Goal: Information Seeking & Learning: Find contact information

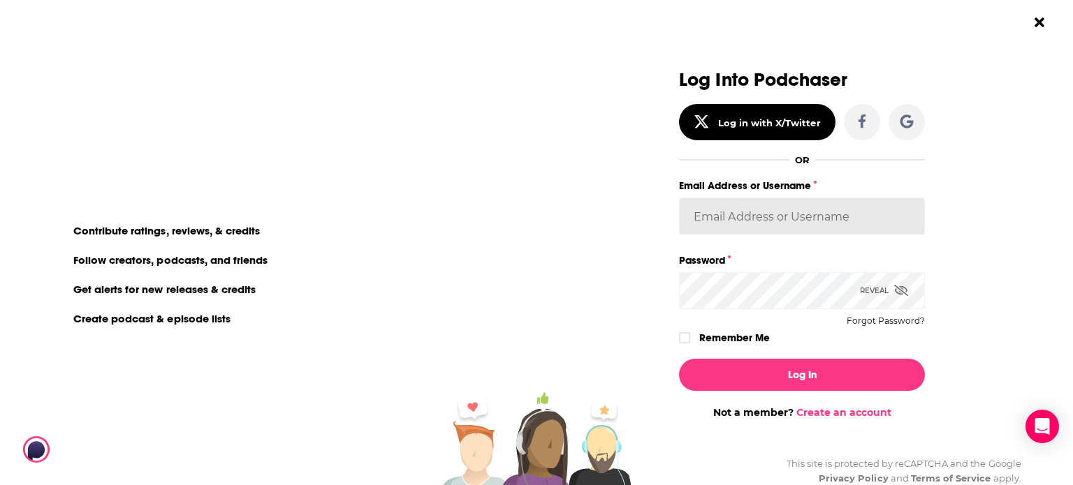
click at [761, 219] on input "Email Address or Username" at bounding box center [802, 217] width 246 height 38
click at [1003, 250] on div "Log Into Podchaser Log in with X/Twitter OR Email Address or Username Password …" at bounding box center [810, 242] width 526 height 485
click at [760, 204] on input "Email Address or Username" at bounding box center [802, 217] width 246 height 38
click at [769, 212] on input "Email Address or Username" at bounding box center [802, 217] width 246 height 38
click at [985, 198] on div "Log Into Podchaser Log in with X/Twitter OR Email Address or Username Password …" at bounding box center [810, 242] width 526 height 485
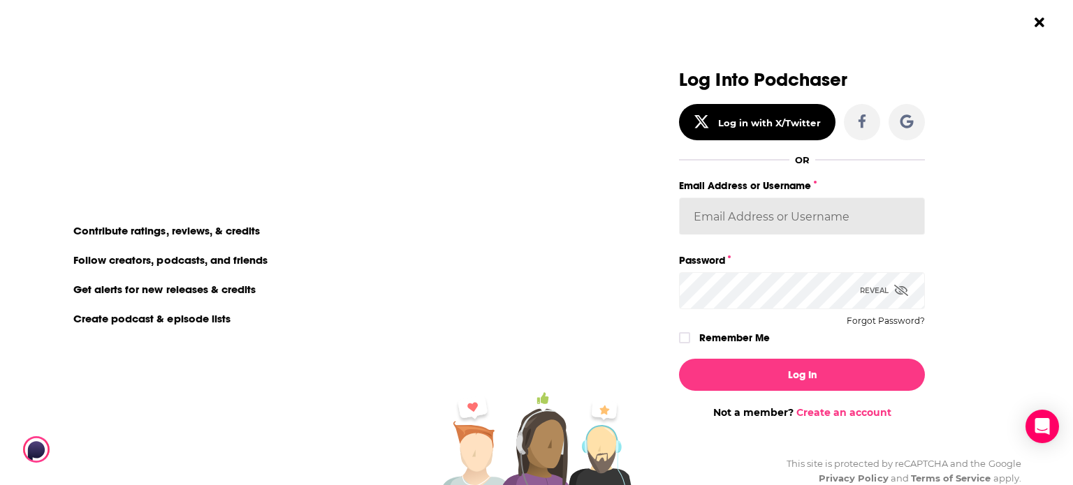
click at [841, 225] on input "Email Address or Username" at bounding box center [802, 217] width 246 height 38
click at [784, 208] on input "Email Address or Username" at bounding box center [802, 217] width 246 height 38
paste input "[PERSON_NAME][EMAIL_ADDRESS][DOMAIN_NAME]"
type input "[PERSON_NAME][EMAIL_ADDRESS][DOMAIN_NAME]"
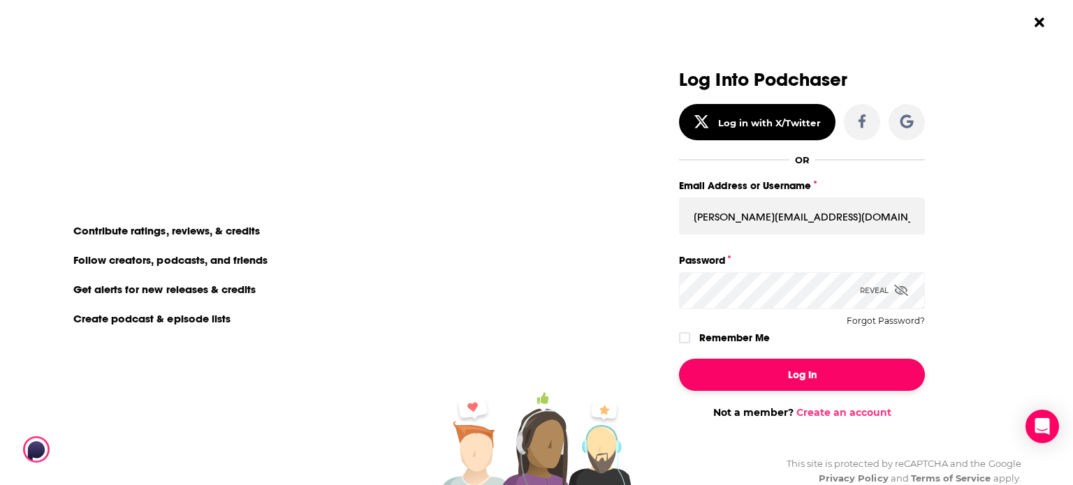
click at [786, 362] on button "Log In" at bounding box center [802, 375] width 246 height 32
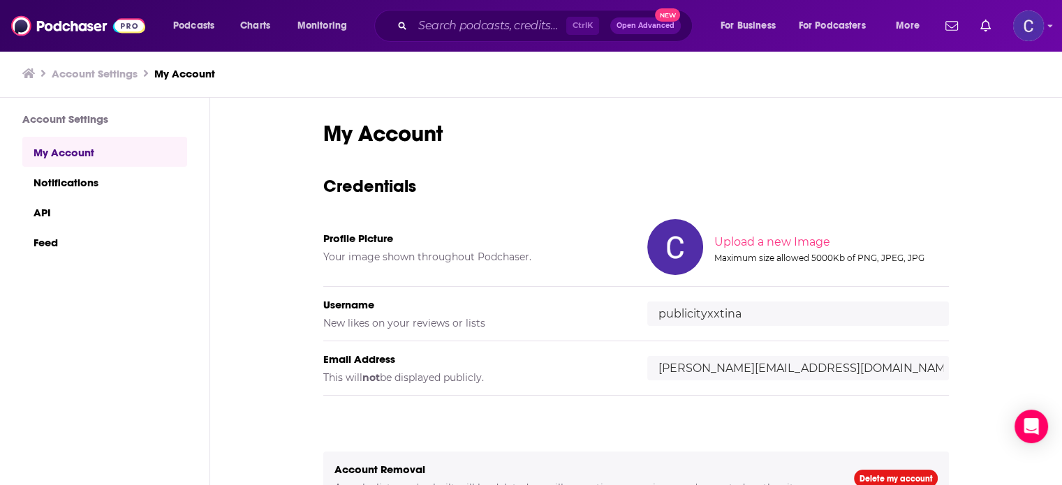
click at [548, 13] on div "Ctrl K Open Advanced New" at bounding box center [533, 26] width 318 height 32
click at [540, 25] on input "Search podcasts, credits, & more..." at bounding box center [490, 26] width 154 height 22
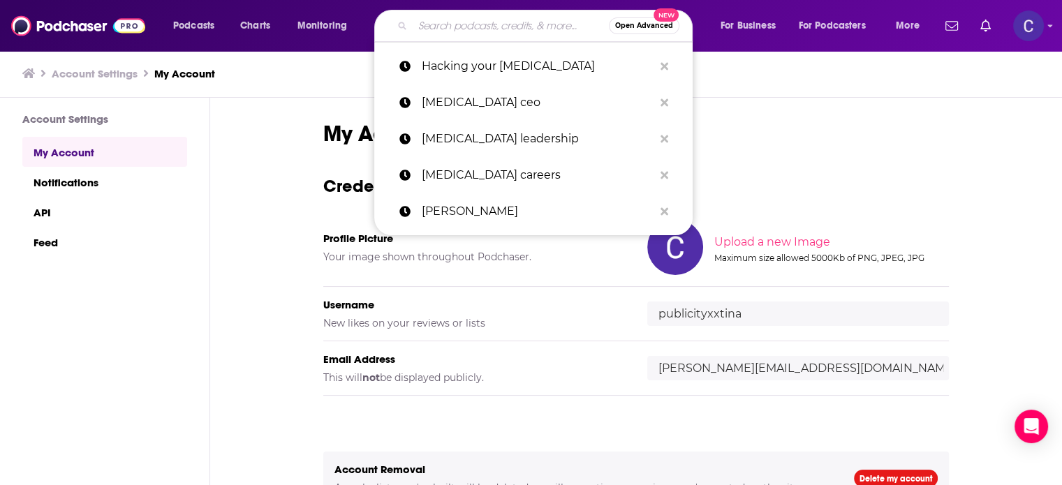
paste input "Content Marketing, Engineered Podcast"
type input "Content Marketing, Engineered Podcast"
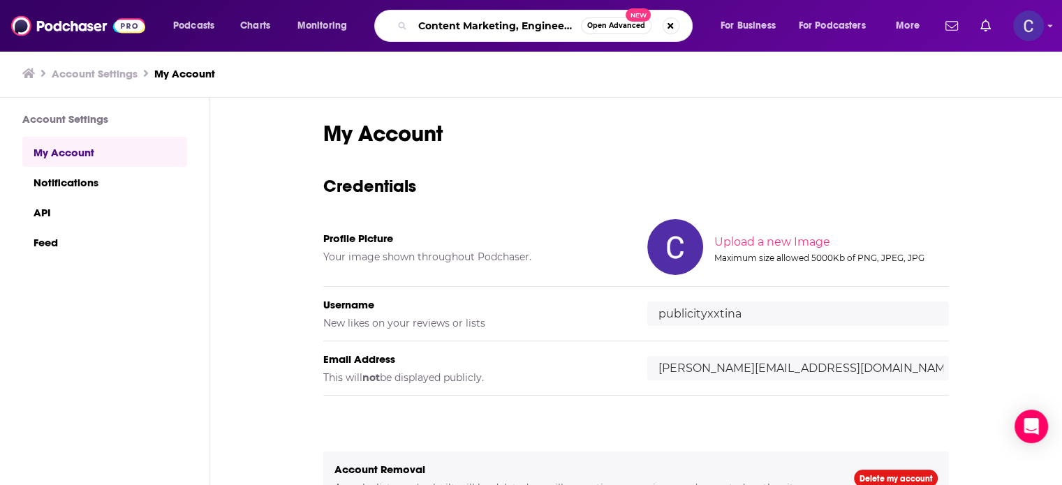
scroll to position [0, 50]
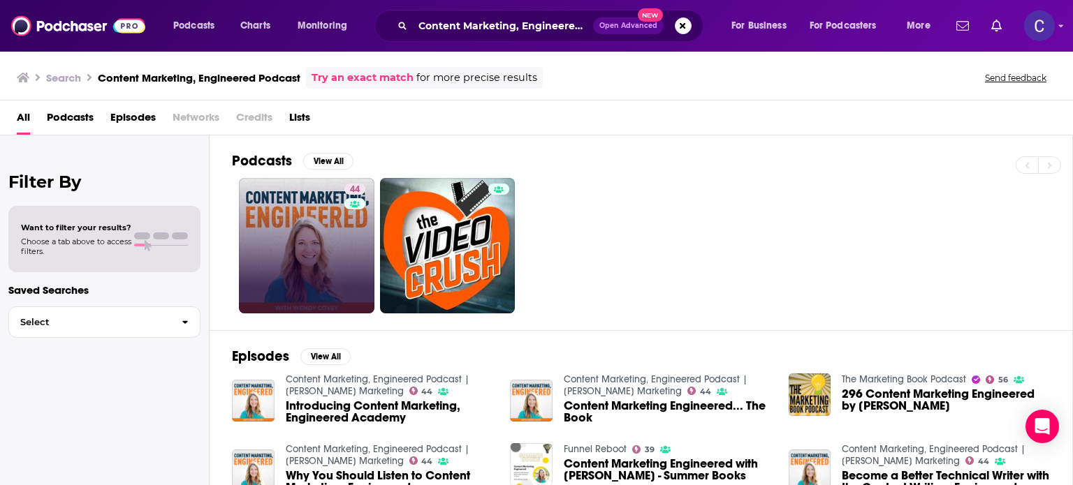
click at [308, 242] on link "44" at bounding box center [306, 245] width 135 height 135
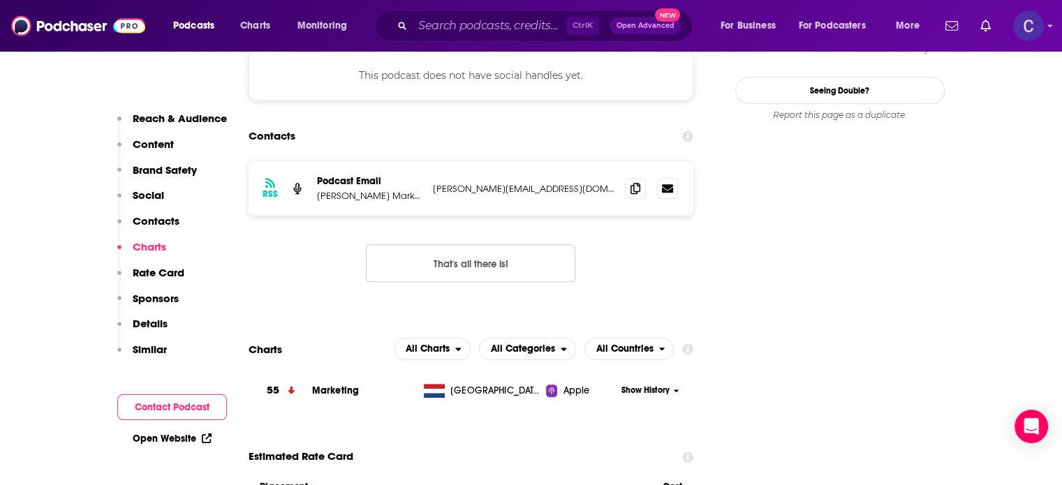
scroll to position [1327, 0]
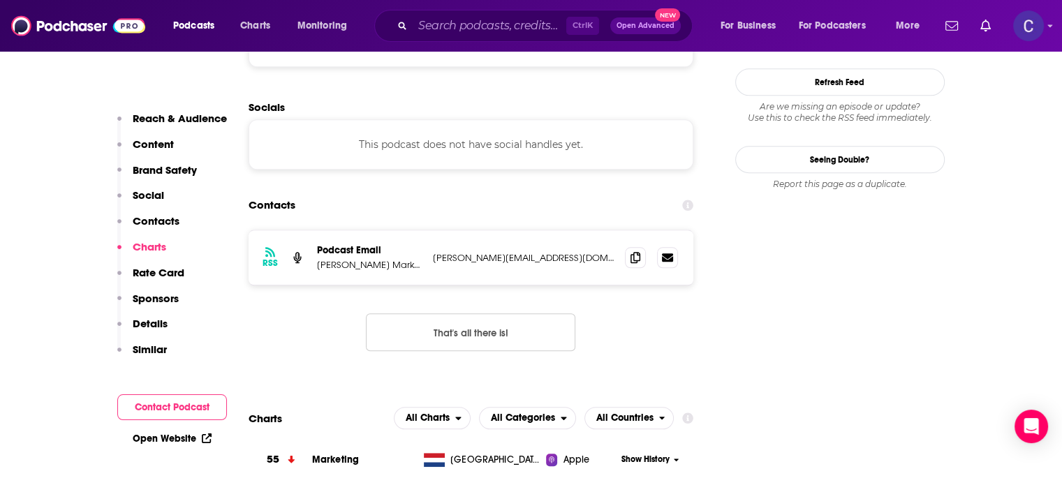
click at [317, 259] on p "[PERSON_NAME] Marketing & [PERSON_NAME]" at bounding box center [369, 265] width 105 height 12
click at [634, 251] on icon at bounding box center [636, 256] width 10 height 11
